Goal: Transaction & Acquisition: Purchase product/service

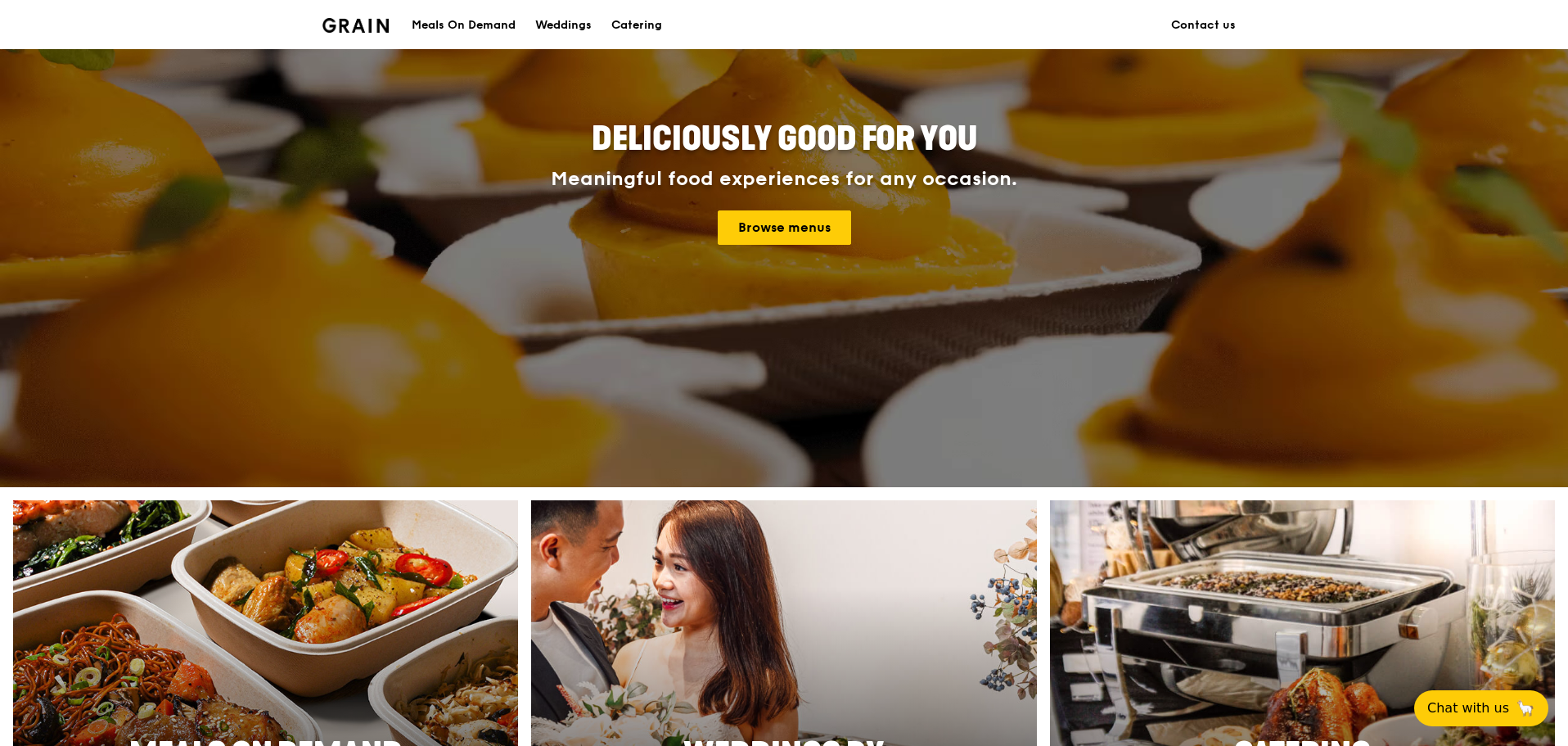
scroll to position [163, 0]
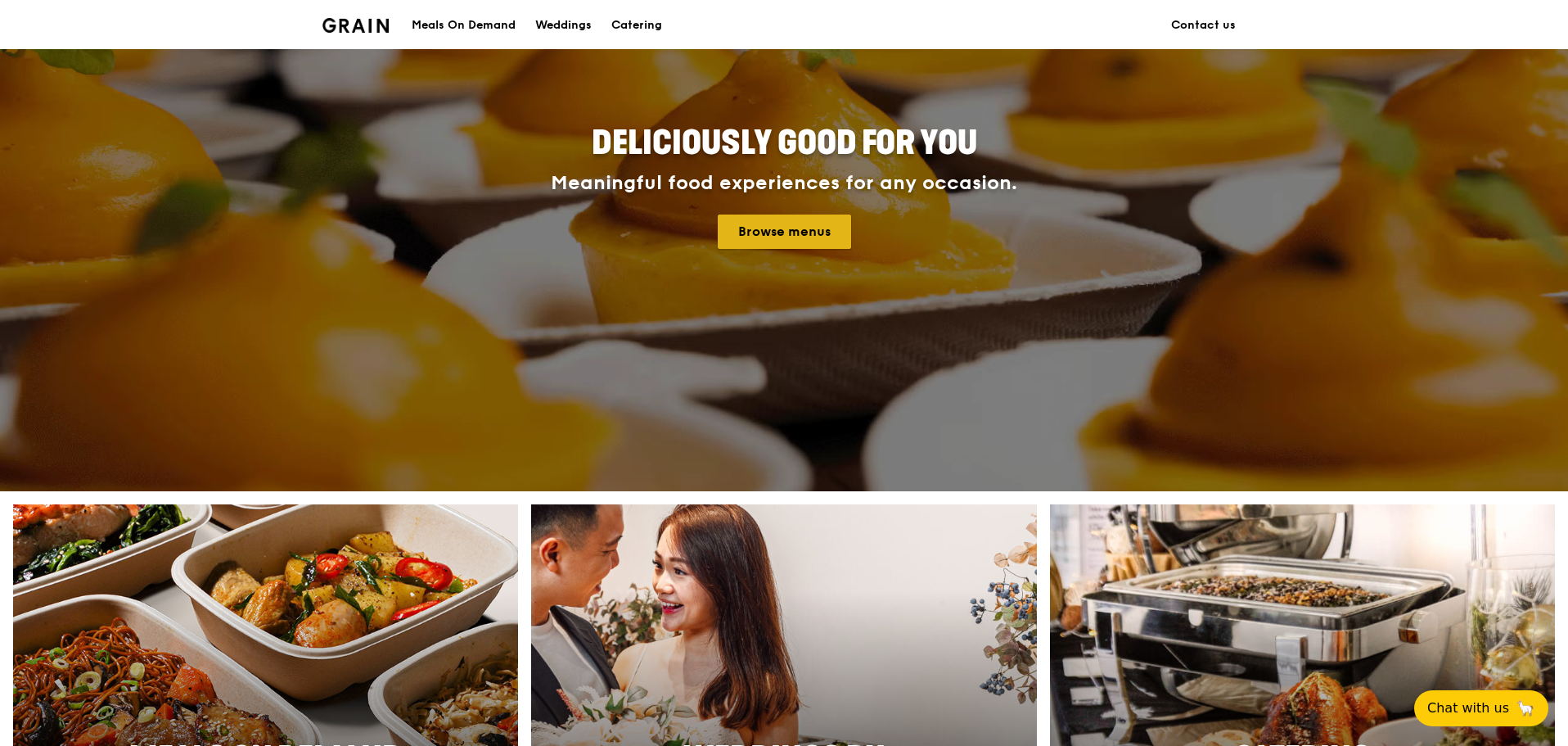
click at [792, 217] on link "Browse menus" at bounding box center [785, 232] width 134 height 34
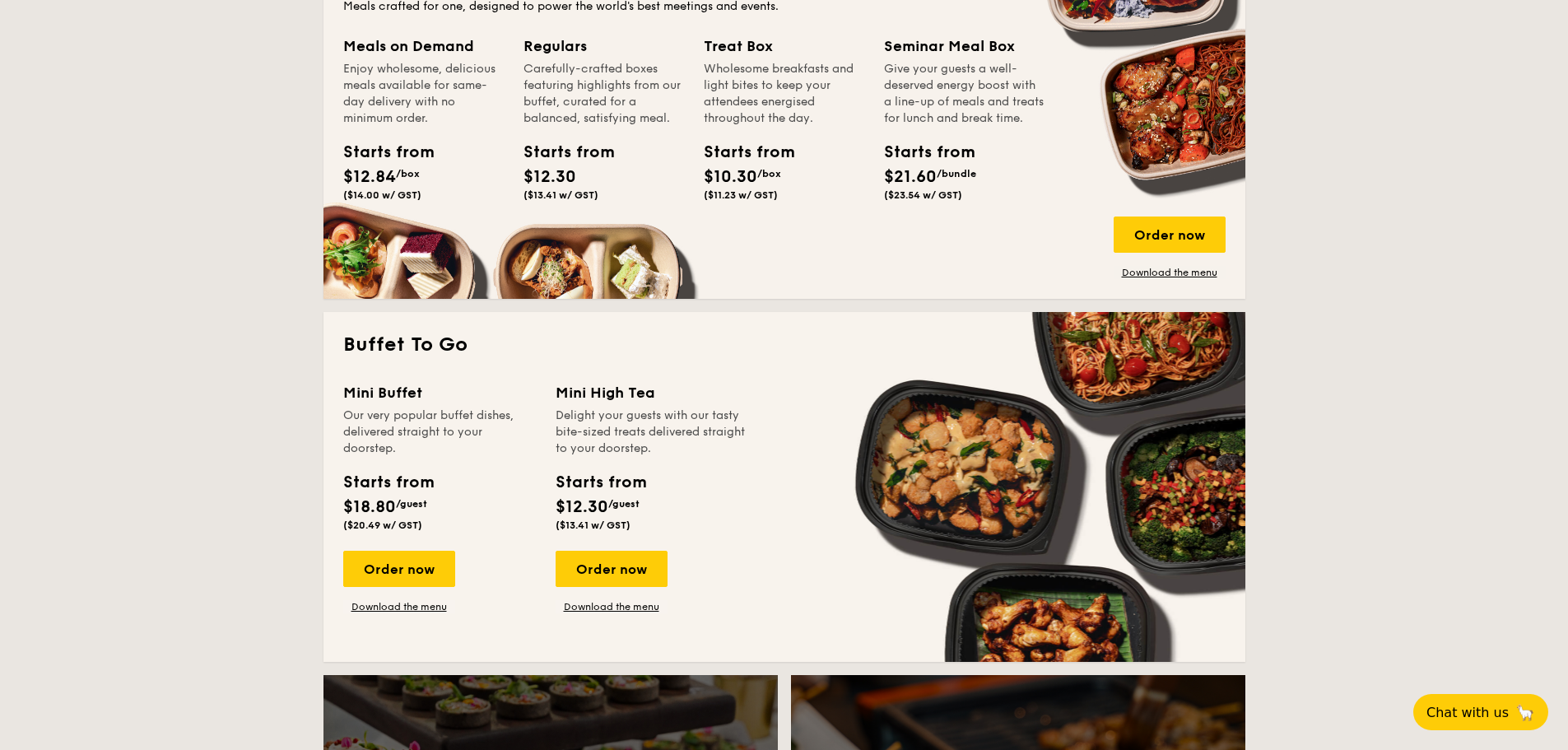
scroll to position [1152, 0]
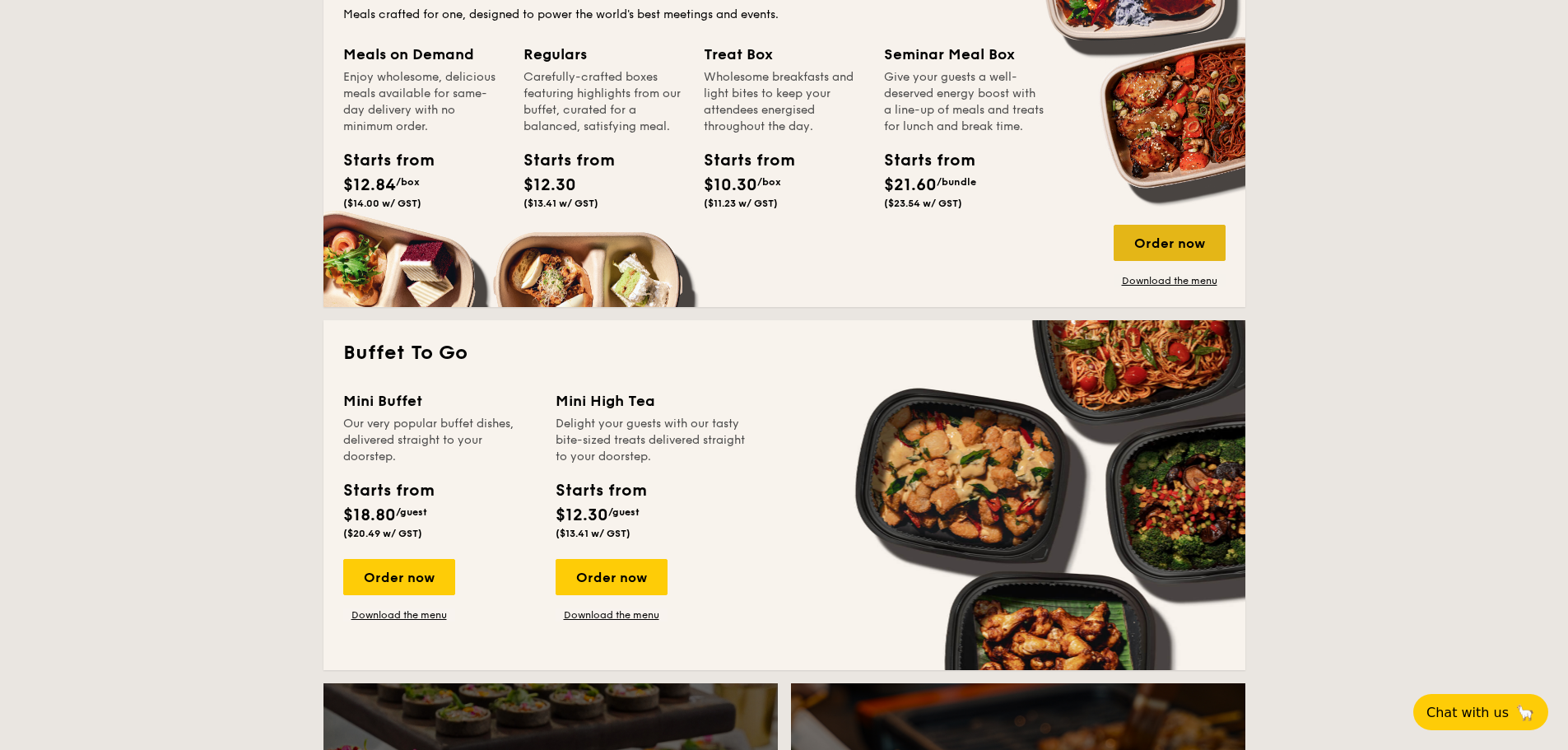
click at [1193, 239] on div "Order now" at bounding box center [1170, 243] width 112 height 36
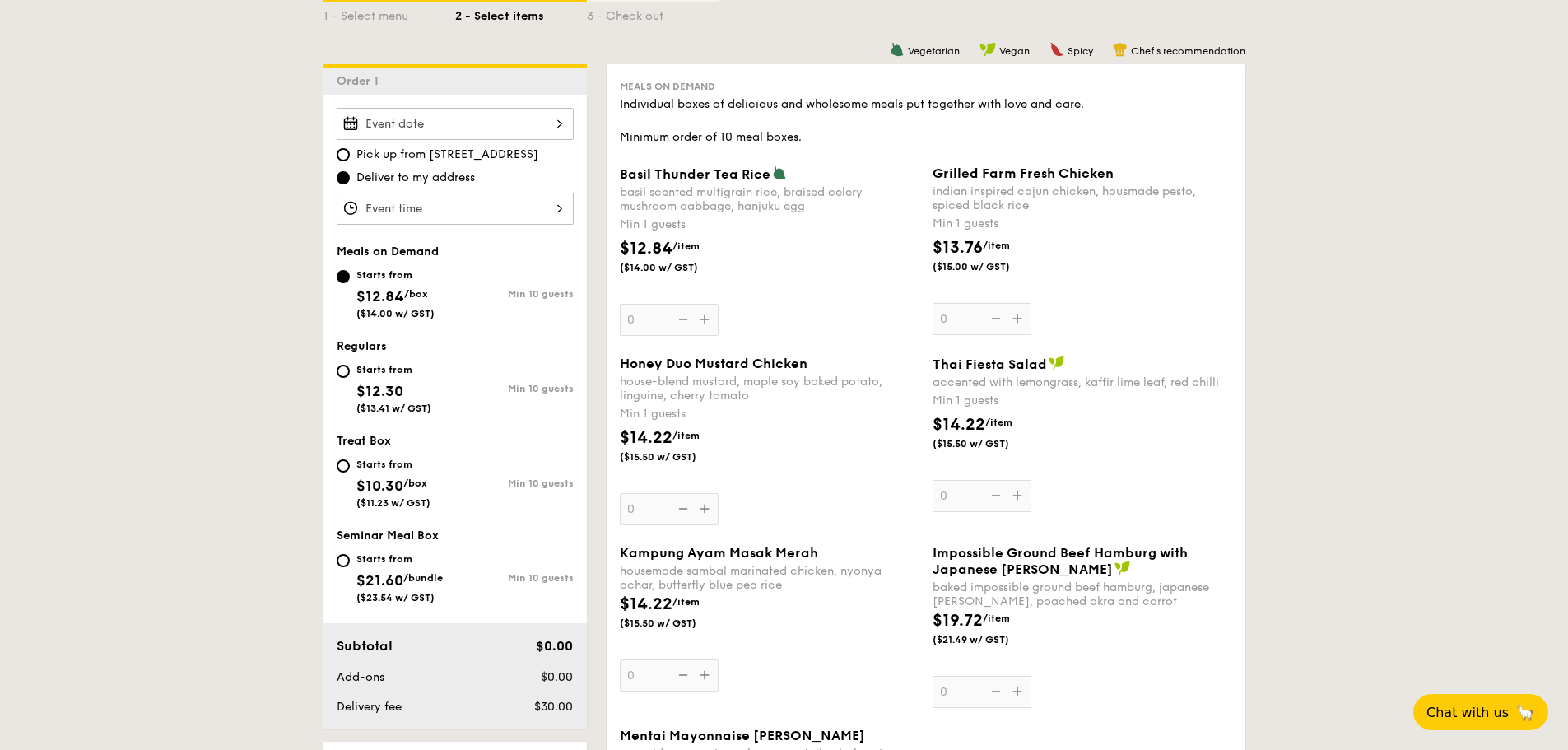
scroll to position [412, 0]
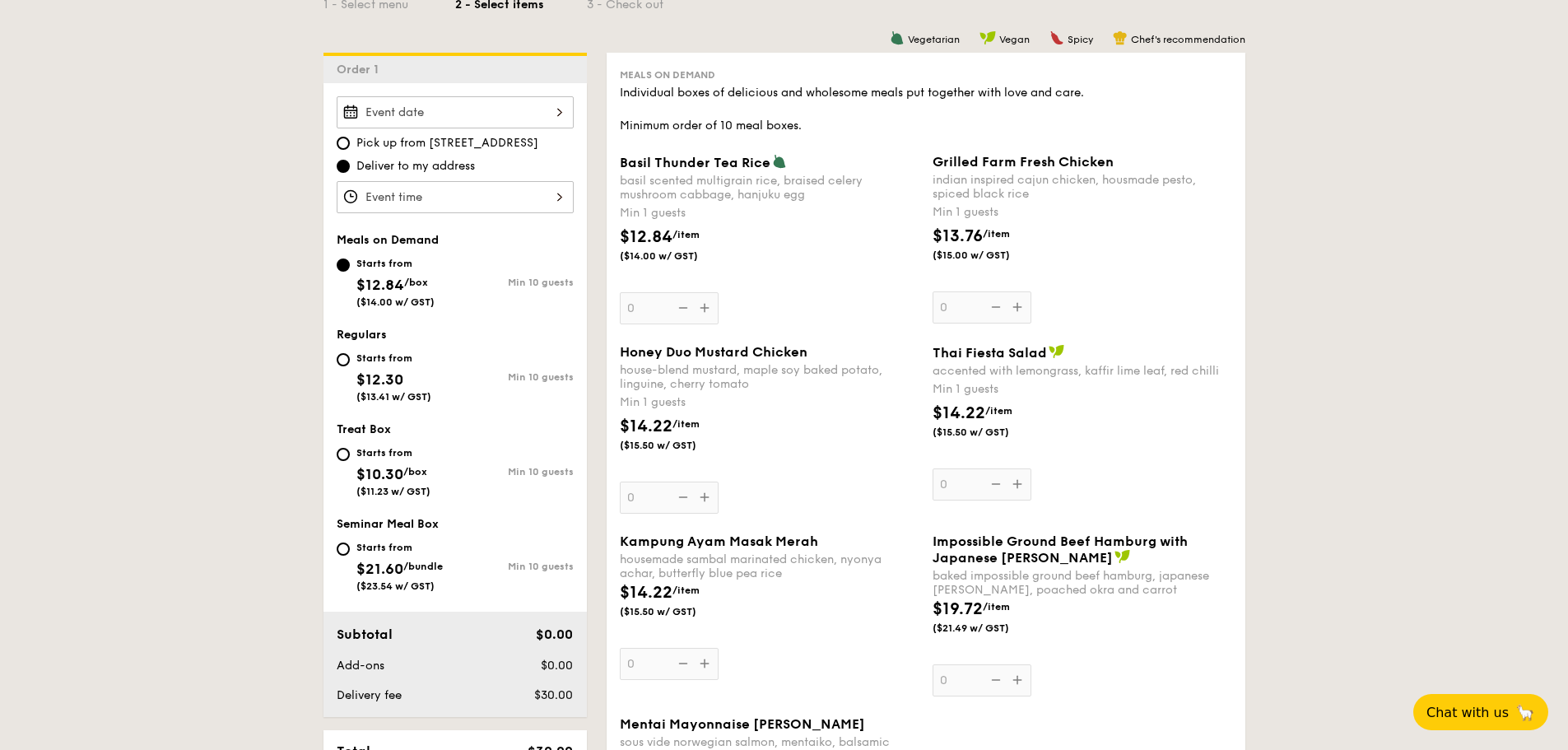
click at [350, 545] on div "Starts from $21.60 /bundle ($23.54 w/ GST)" at bounding box center [396, 565] width 118 height 55
click at [350, 545] on input "Starts from $21.60 /bundle ($23.54 w/ GST) Min 10 guests" at bounding box center [344, 549] width 13 height 13
radio input "true"
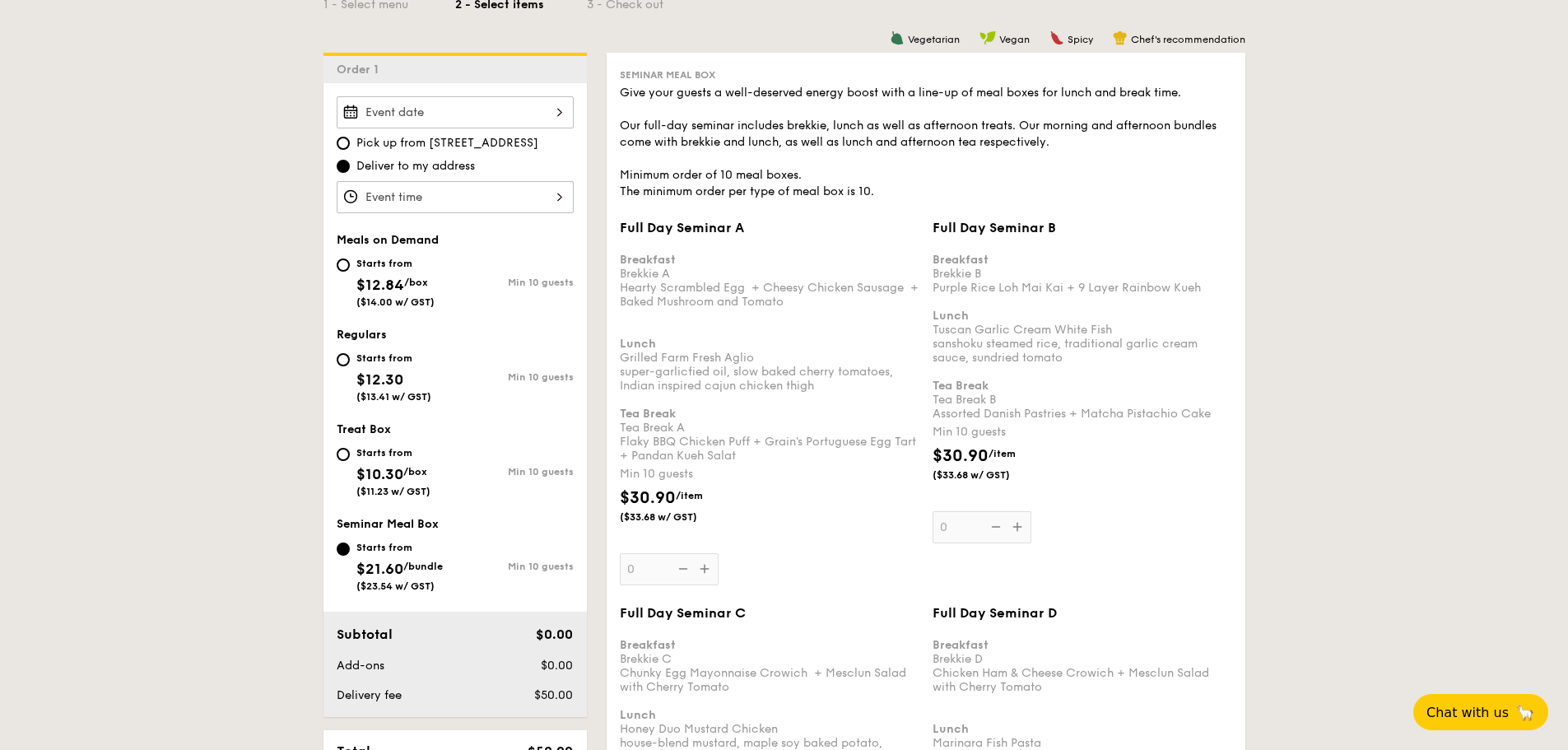
click at [381, 452] on div "Starts from" at bounding box center [393, 453] width 74 height 13
click at [350, 452] on input "Starts from $10.30 /box ($11.23 w/ GST) Min 10 guests" at bounding box center [344, 454] width 13 height 13
radio input "true"
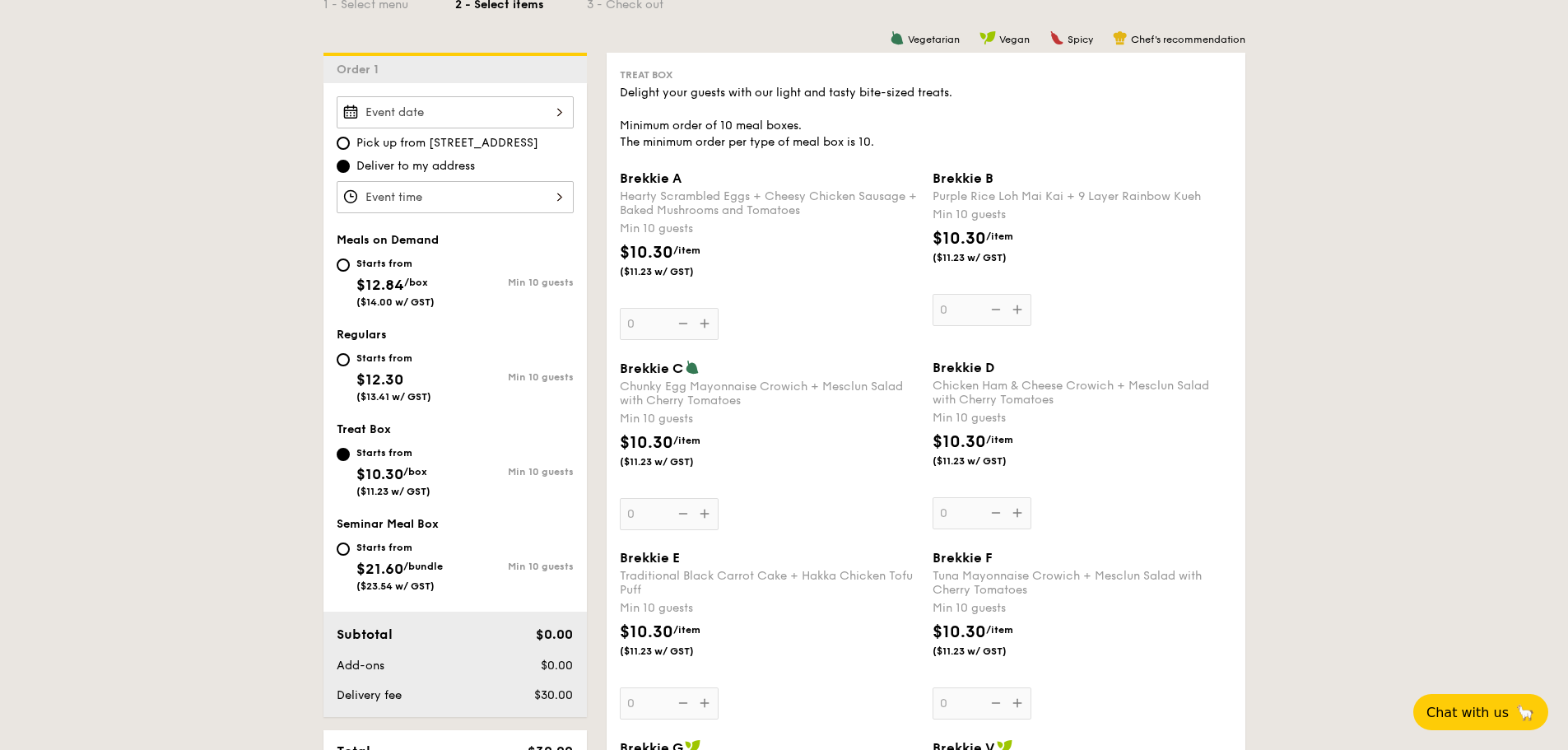
click at [382, 356] on div "Starts from" at bounding box center [394, 358] width 75 height 13
click at [350, 356] on input "Starts from $12.30 ($13.41 w/ GST) Min 10 guests" at bounding box center [344, 360] width 13 height 13
radio input "true"
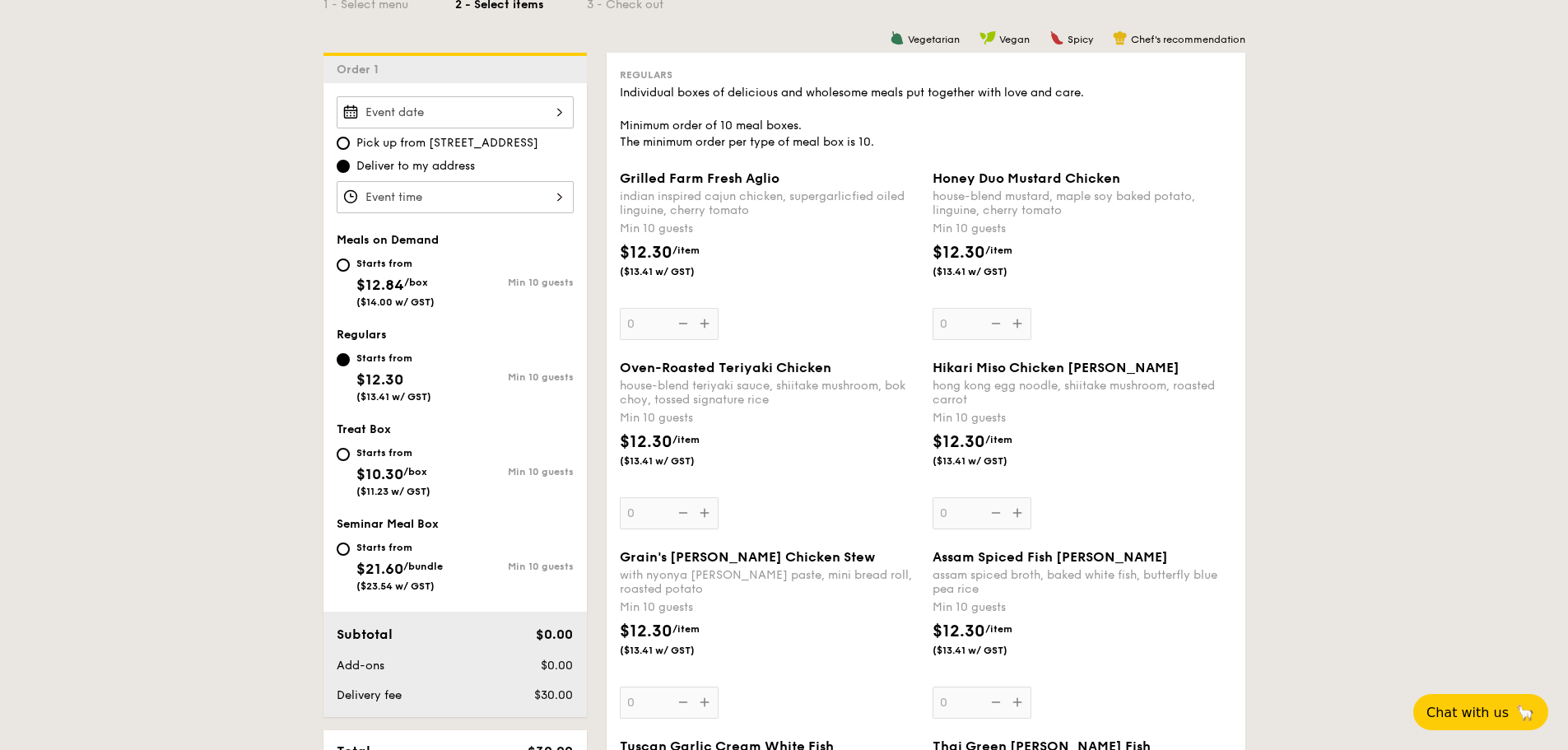
click at [386, 265] on div "Starts from" at bounding box center [395, 263] width 78 height 13
click at [350, 265] on input "Starts from $12.84 /box ($14.00 w/ GST) Min 10 guests" at bounding box center [344, 265] width 13 height 13
radio input "true"
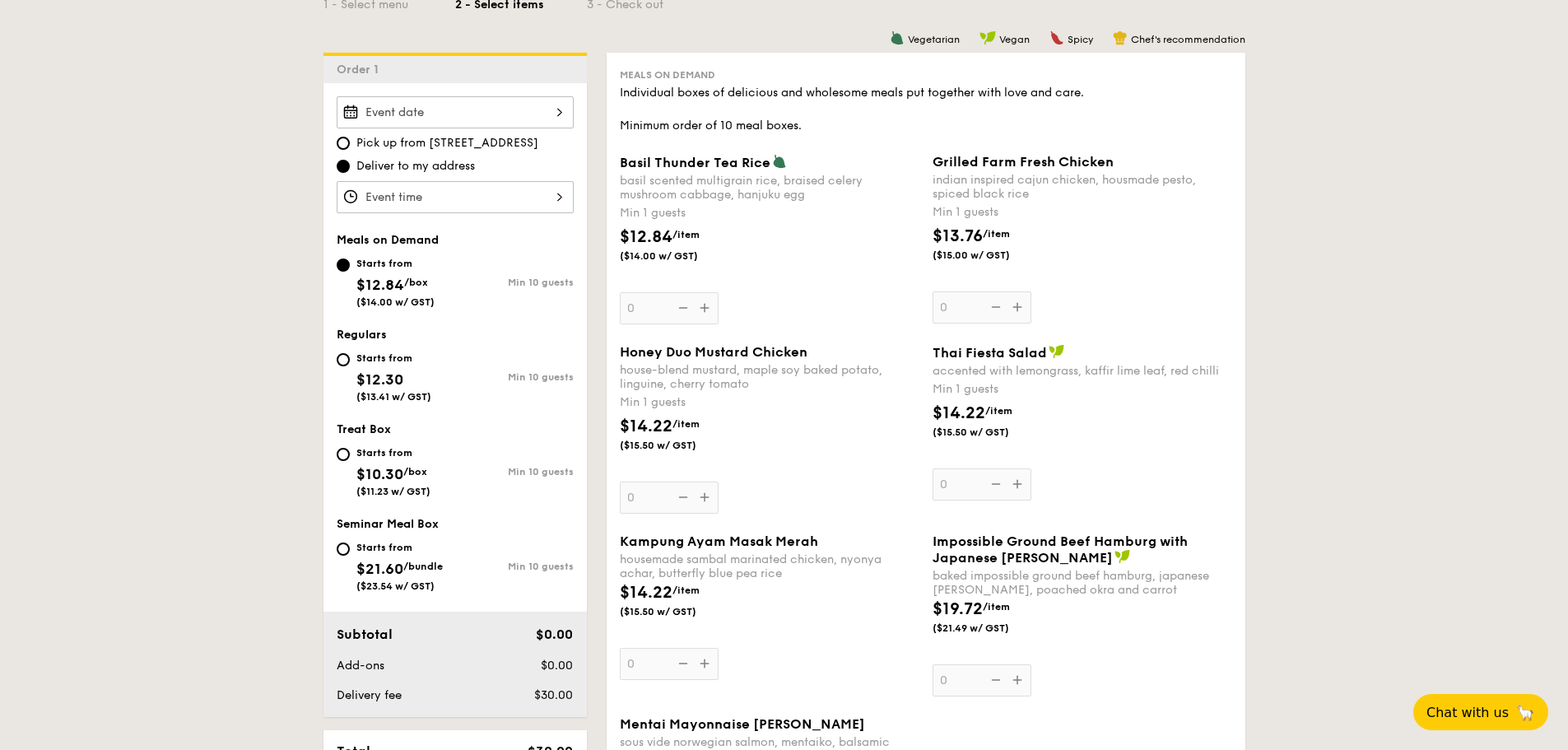
click at [385, 357] on div "Starts from" at bounding box center [394, 358] width 75 height 13
click at [350, 357] on input "Starts from $12.30 ($13.41 w/ GST) Min 10 guests" at bounding box center [344, 360] width 13 height 13
radio input "true"
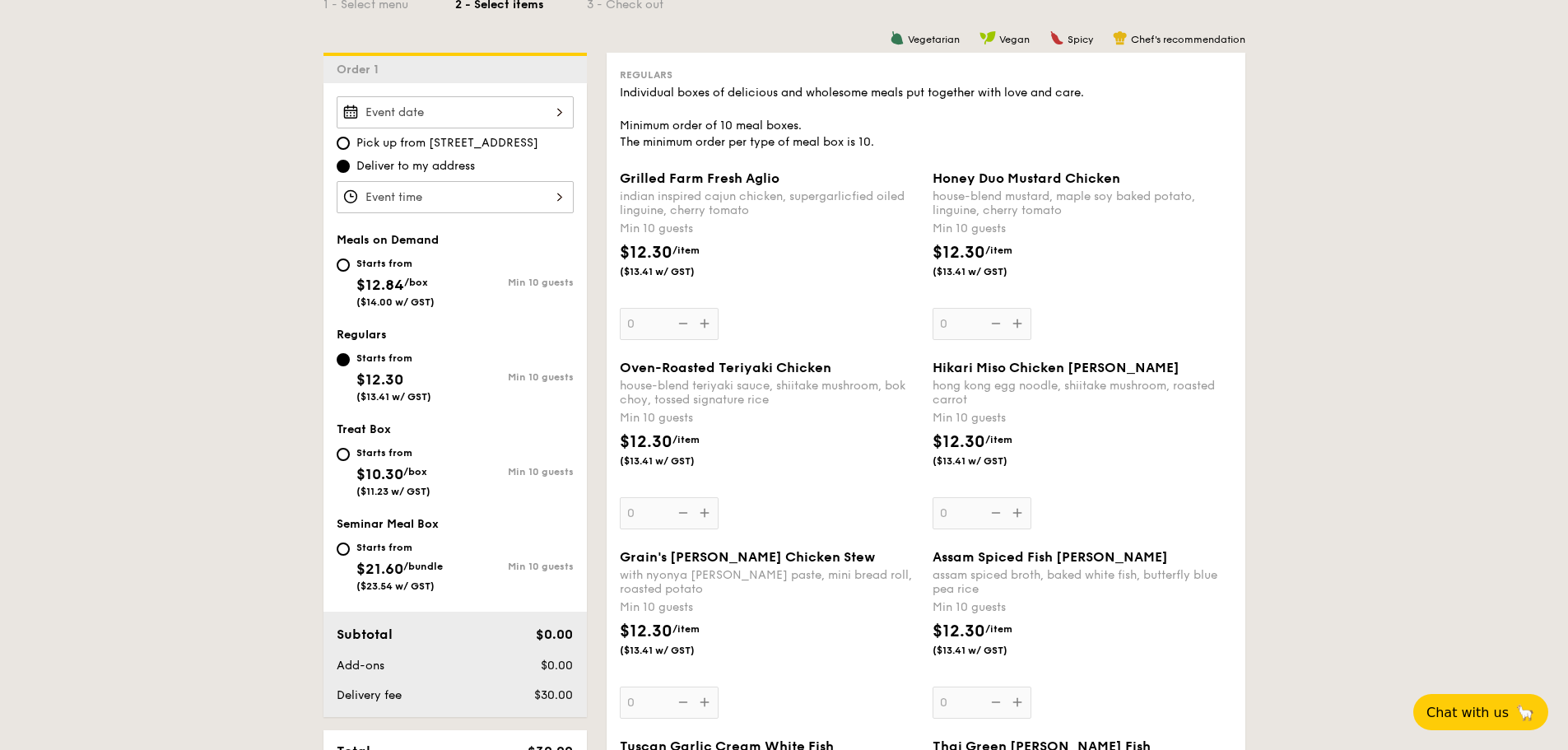
click at [404, 265] on div "Starts from" at bounding box center [395, 263] width 78 height 13
click at [350, 265] on input "Starts from $12.84 /box ($14.00 w/ GST) Min 10 guests" at bounding box center [344, 265] width 13 height 13
radio input "true"
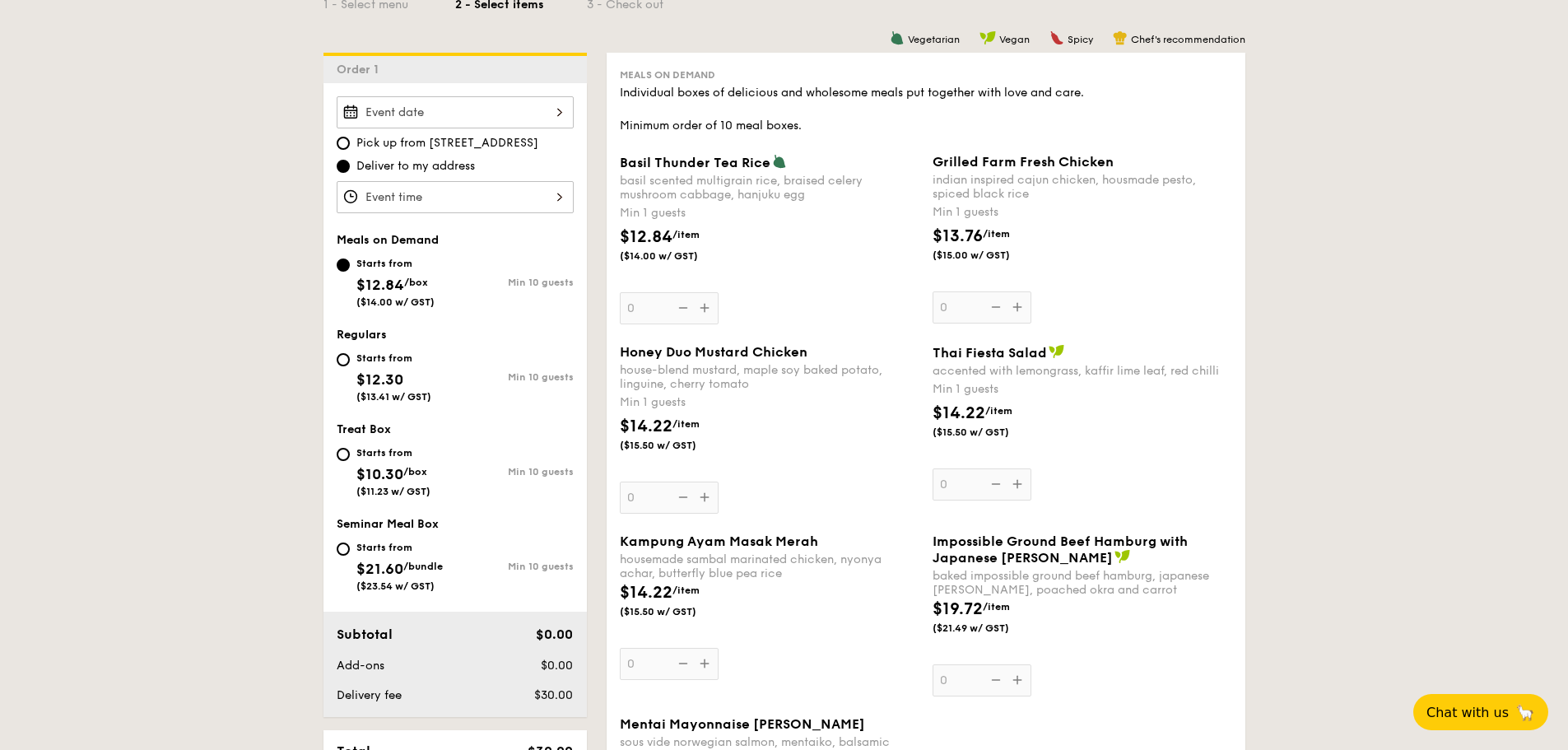
click at [395, 369] on div "Starts from $12.30 ($13.41 w/ GST)" at bounding box center [394, 375] width 75 height 55
click at [350, 366] on input "Starts from $12.30 ($13.41 w/ GST) Min 10 guests" at bounding box center [344, 360] width 13 height 13
radio input "true"
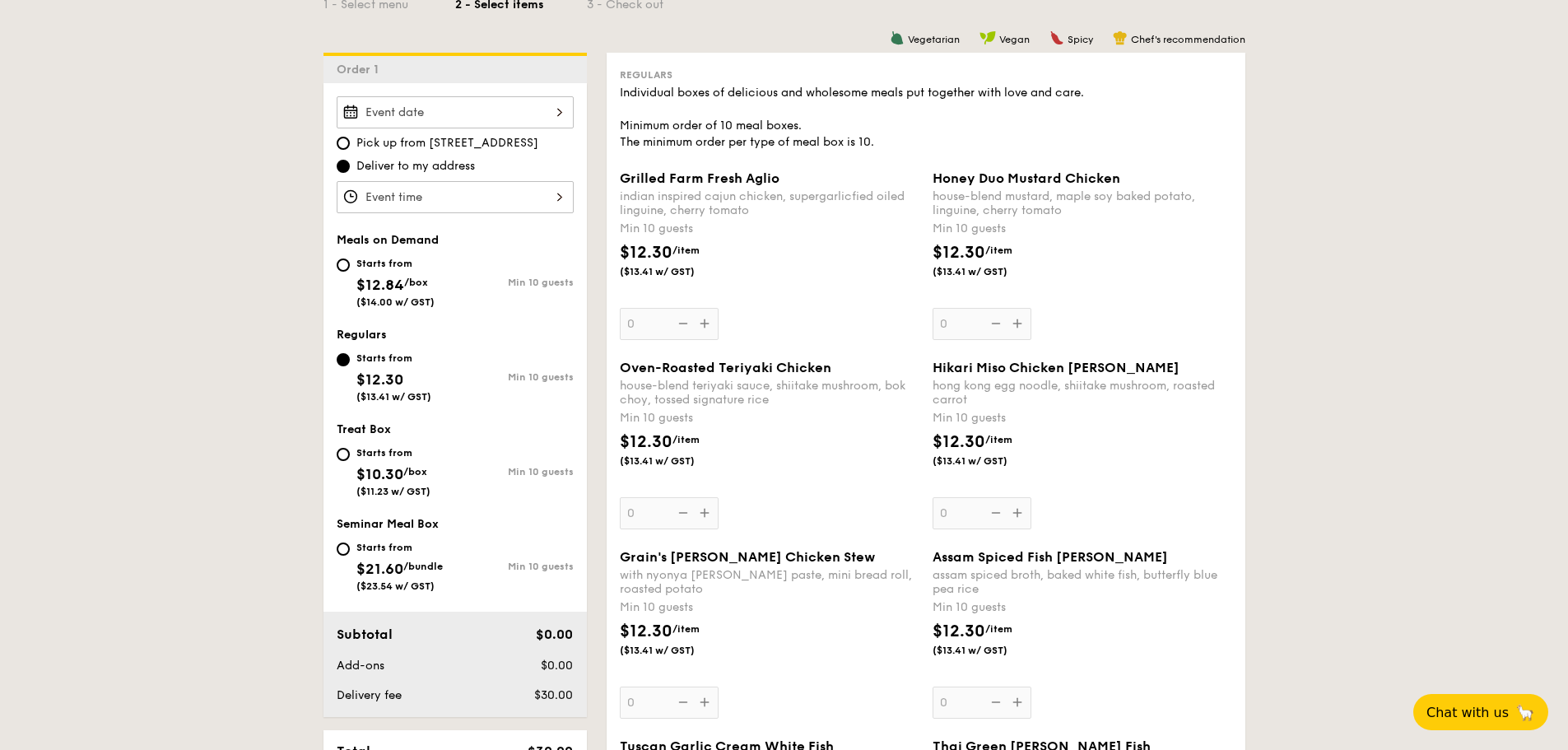
click at [415, 256] on div "Starts from $12.84 /box ($14.00 w/ GST)" at bounding box center [395, 280] width 78 height 55
click at [350, 258] on input "Starts from $12.84 /box ($14.00 w/ GST) Min 10 guests" at bounding box center [344, 265] width 13 height 13
radio input "true"
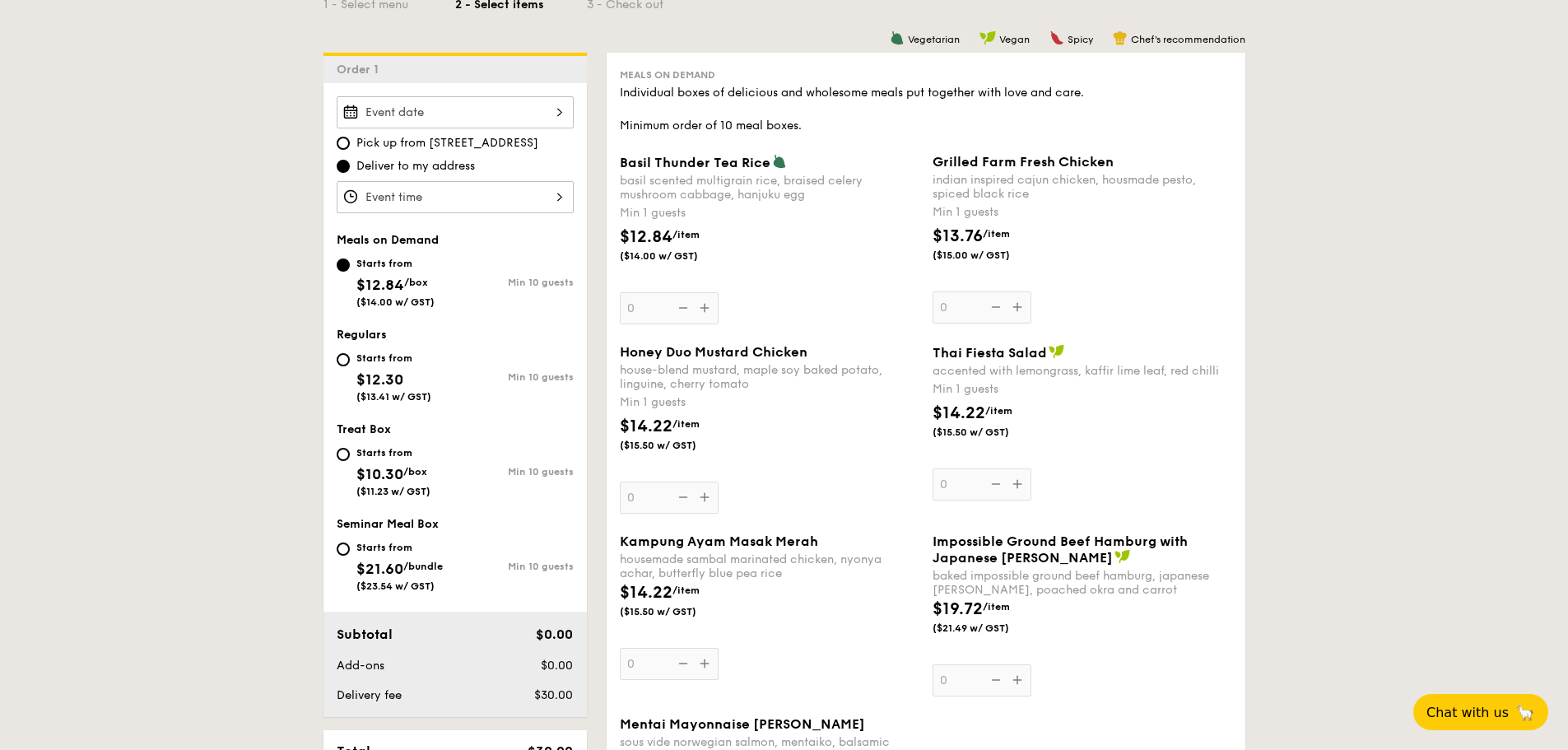
click at [383, 365] on div "Starts from $12.30 ($13.41 w/ GST)" at bounding box center [394, 375] width 75 height 55
click at [350, 365] on input "Starts from $12.30 ($13.41 w/ GST) Min 10 guests" at bounding box center [344, 360] width 13 height 13
radio input "true"
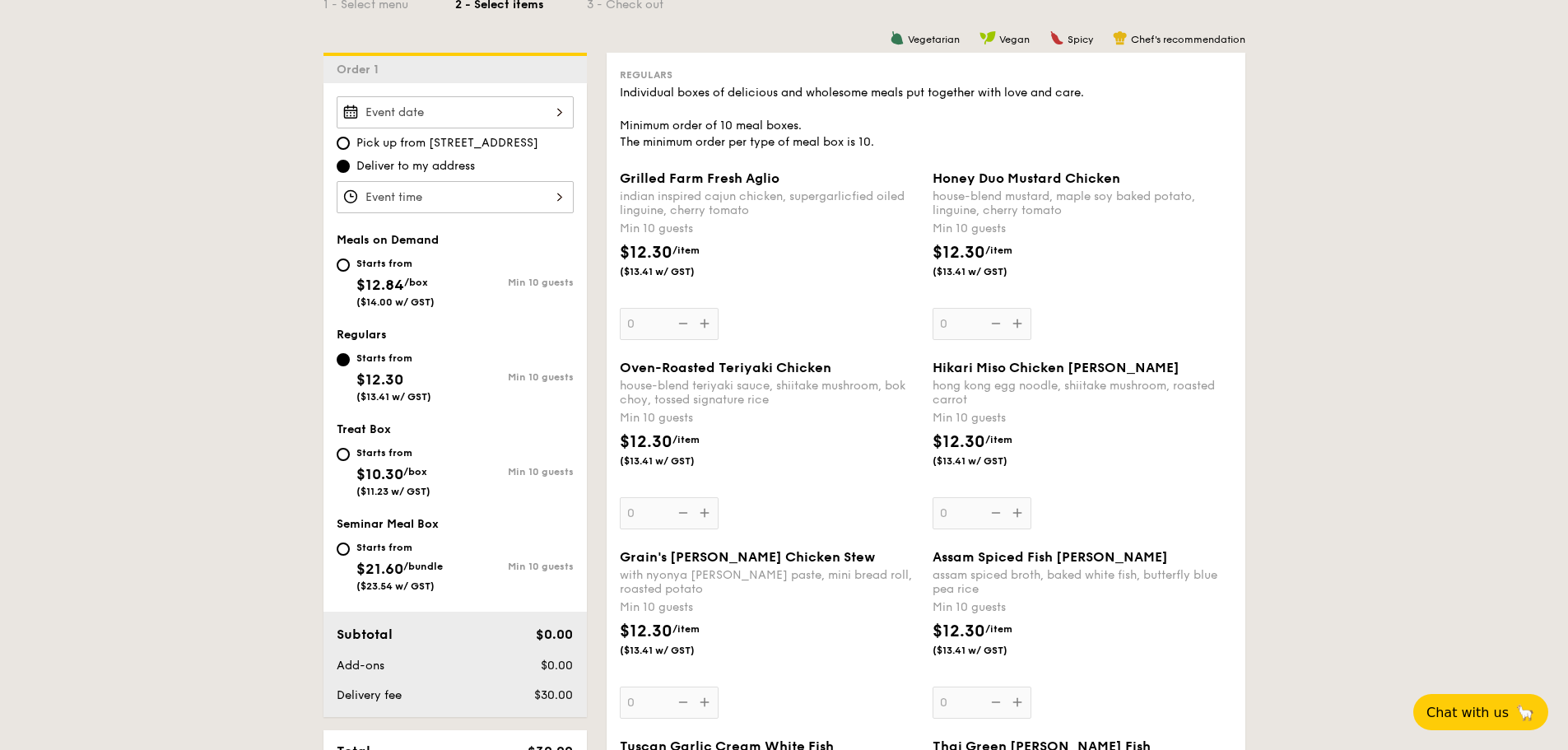
click at [397, 254] on div "Starts from $12.84 /box ($14.00 w/ GST)" at bounding box center [395, 280] width 78 height 55
click at [350, 258] on input "Starts from $12.84 /box ($14.00 w/ GST) Min 10 guests" at bounding box center [344, 265] width 13 height 13
radio input "true"
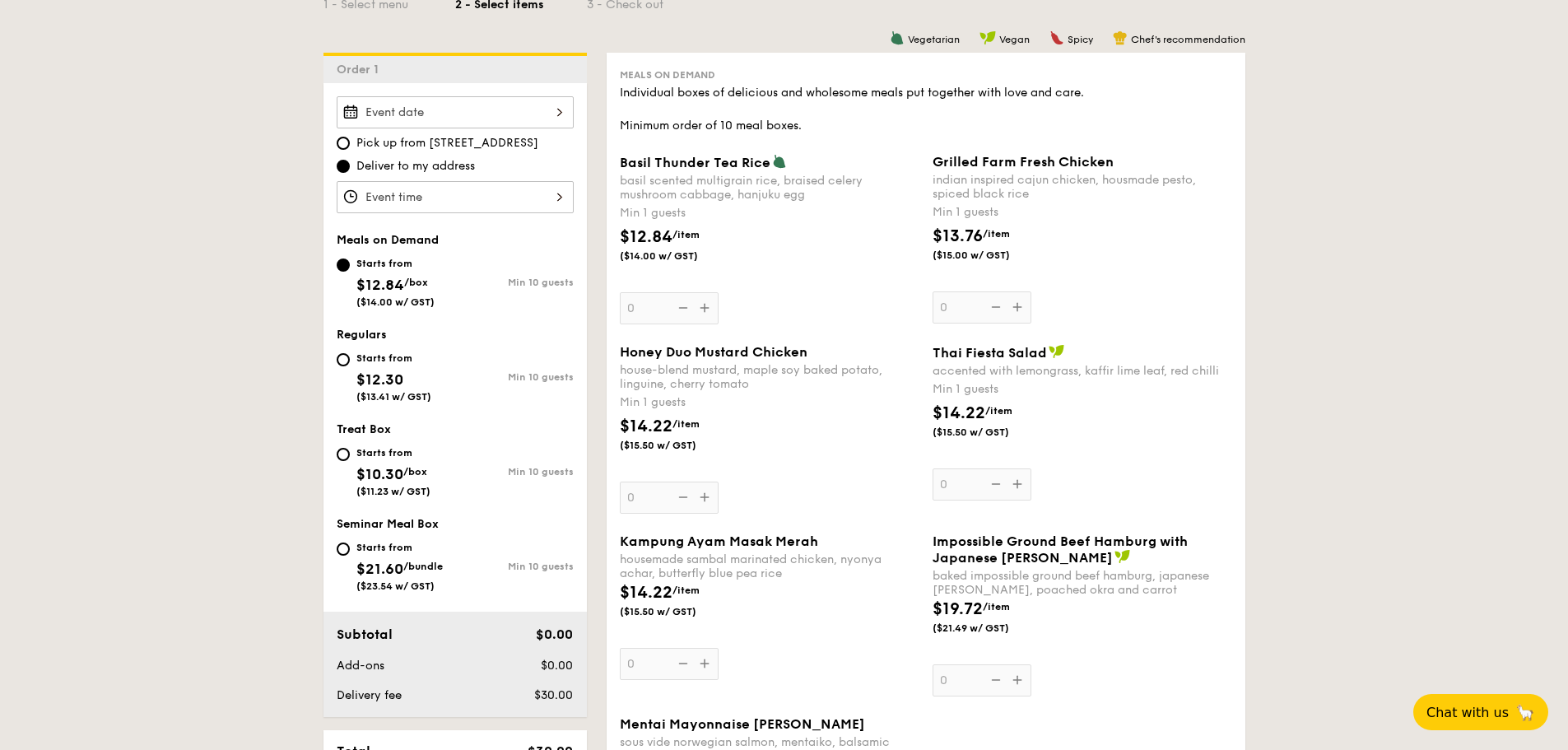
click at [375, 357] on div "Starts from" at bounding box center [394, 358] width 75 height 13
click at [350, 357] on input "Starts from $12.30 ($13.41 w/ GST) Min 10 guests" at bounding box center [344, 360] width 13 height 13
radio input "true"
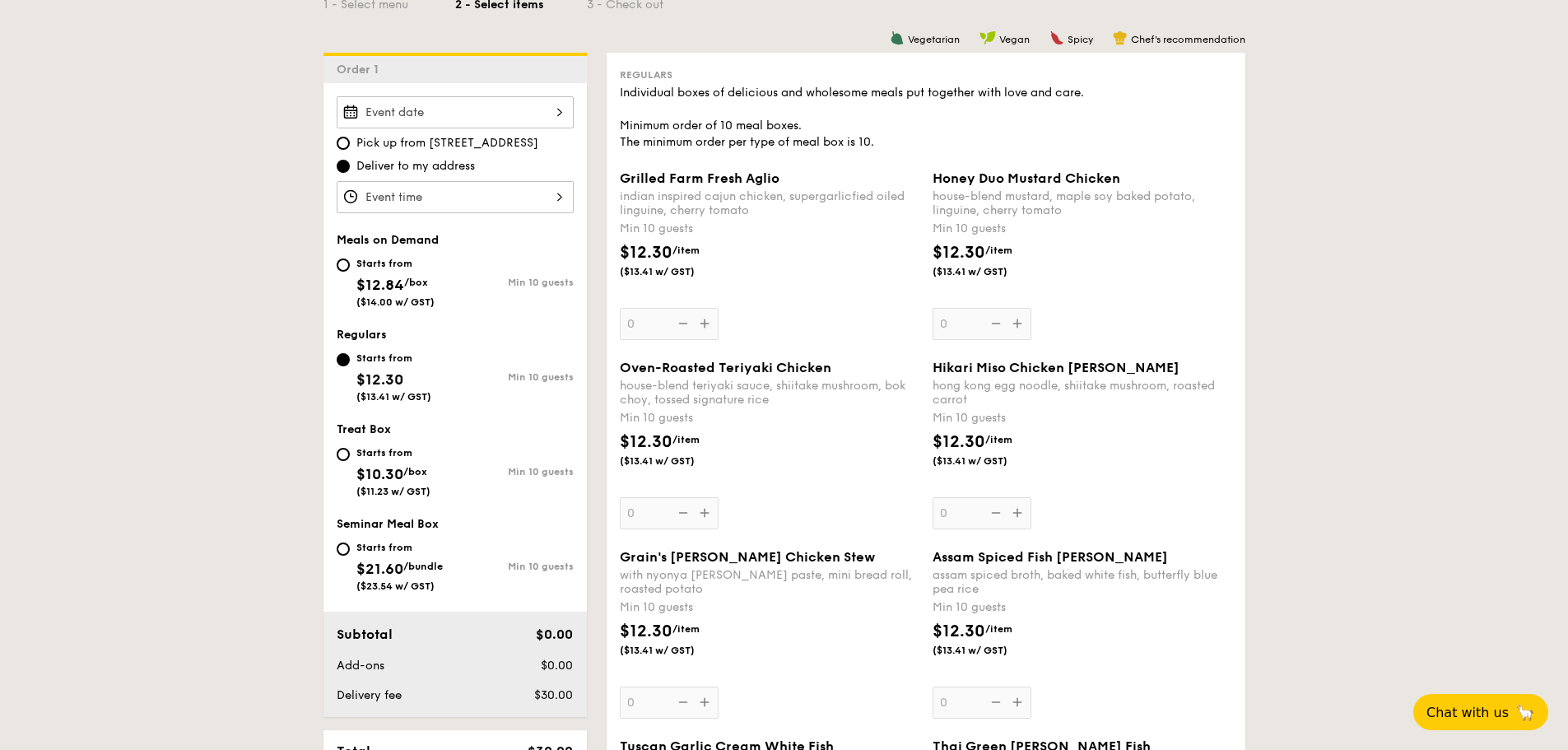
click at [386, 263] on div "Starts from" at bounding box center [395, 263] width 78 height 13
click at [350, 263] on input "Starts from $12.84 /box ($14.00 w/ GST) Min 10 guests" at bounding box center [344, 265] width 13 height 13
radio input "true"
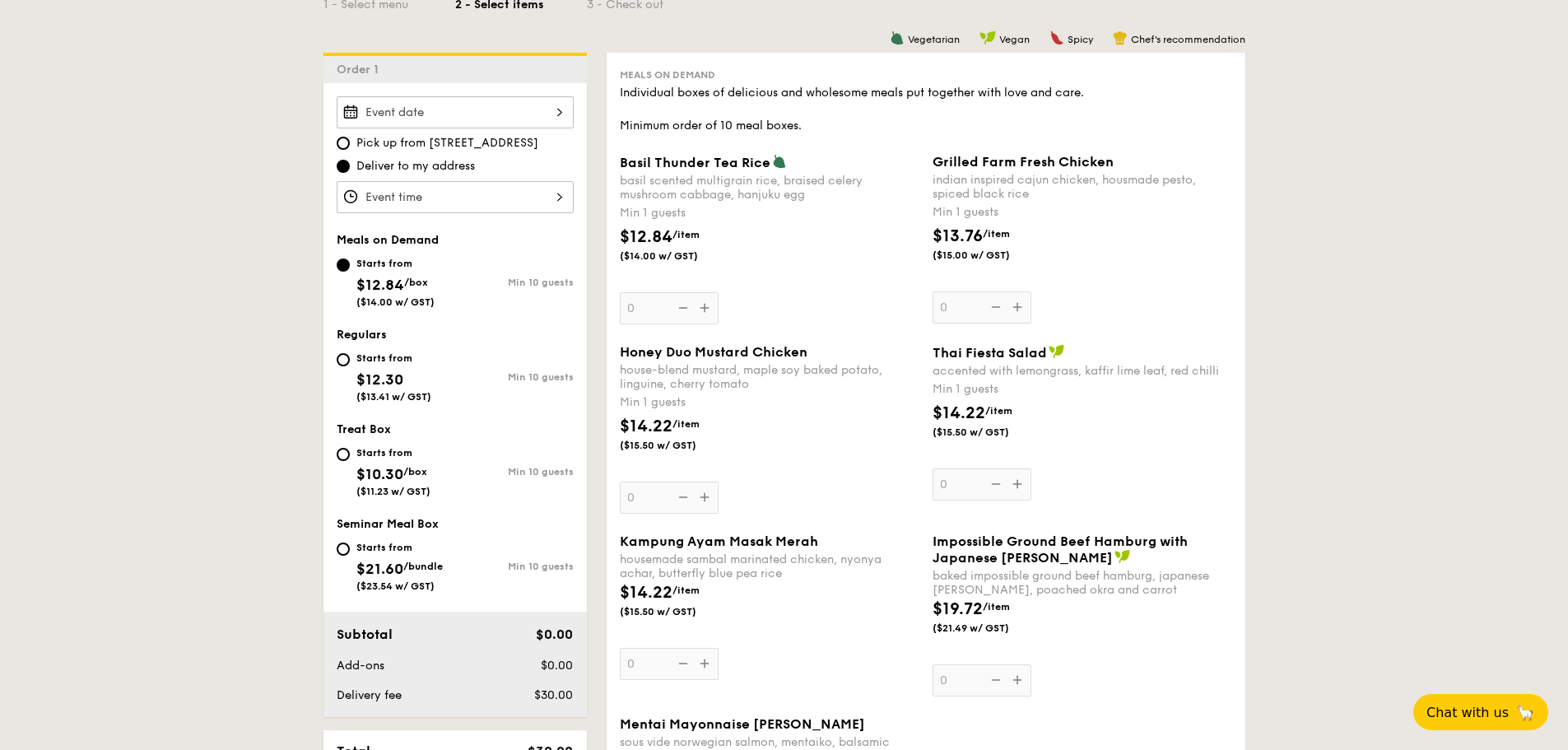
click at [378, 363] on div "Starts from" at bounding box center [394, 358] width 75 height 13
click at [350, 363] on input "Starts from $12.30 ($13.41 w/ GST) Min 10 guests" at bounding box center [344, 360] width 13 height 13
radio input "true"
